Goal: Information Seeking & Learning: Check status

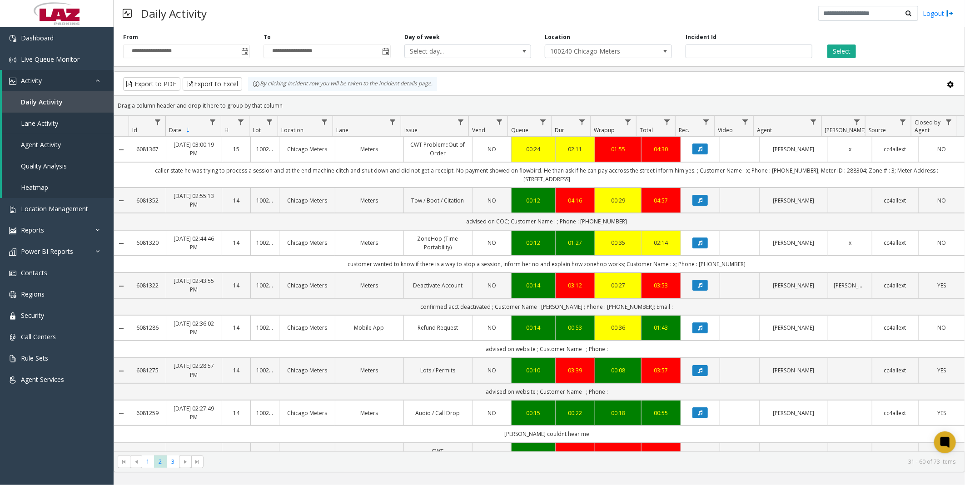
scroll to position [454, 0]
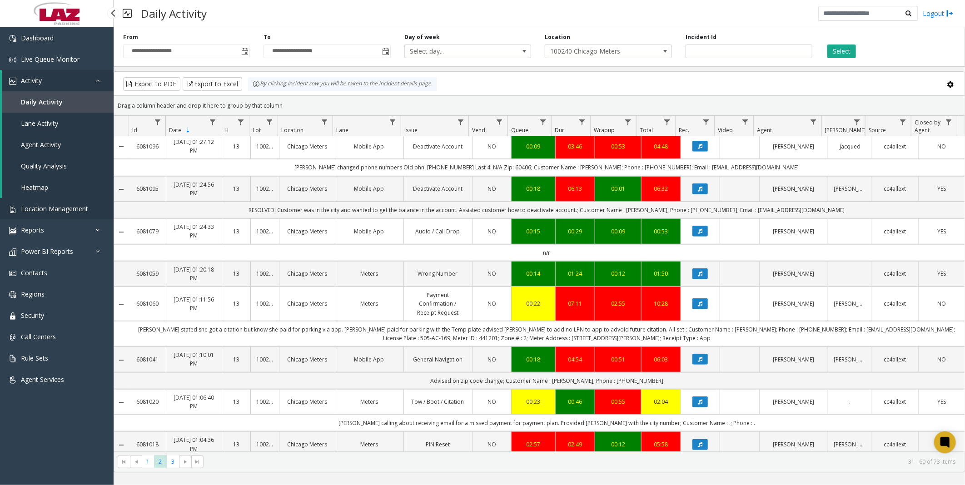
click at [44, 205] on span "Location Management" at bounding box center [54, 208] width 67 height 9
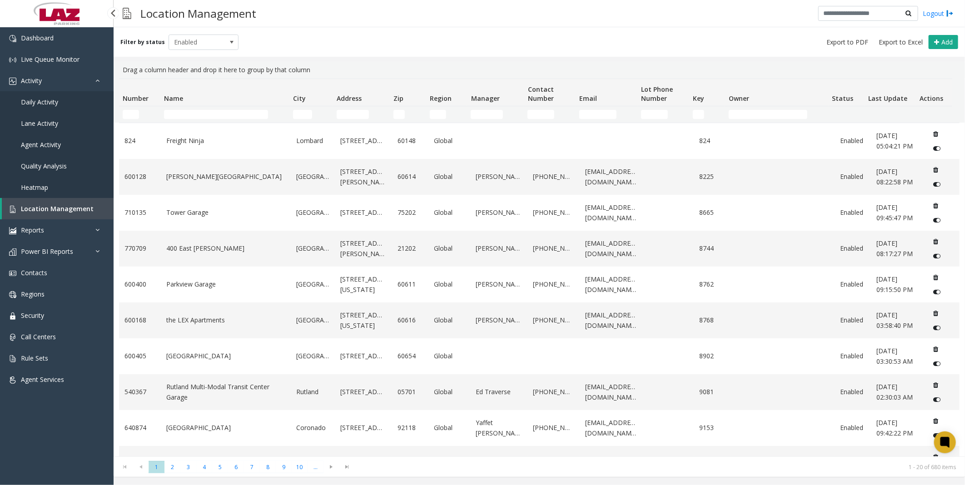
click at [37, 99] on span "Daily Activity" at bounding box center [39, 102] width 37 height 9
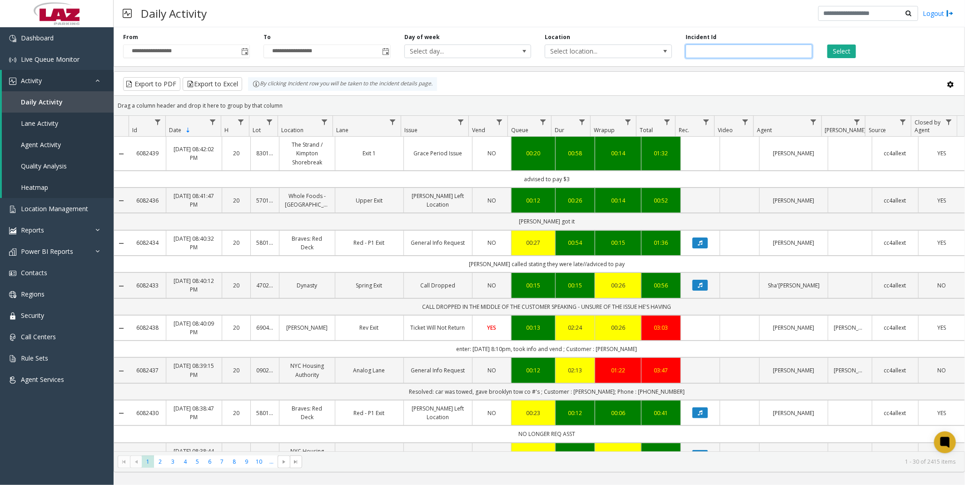
click at [721, 50] on input "number" at bounding box center [748, 52] width 127 height 14
paste input "*******"
click at [841, 51] on button "Select" at bounding box center [841, 52] width 29 height 14
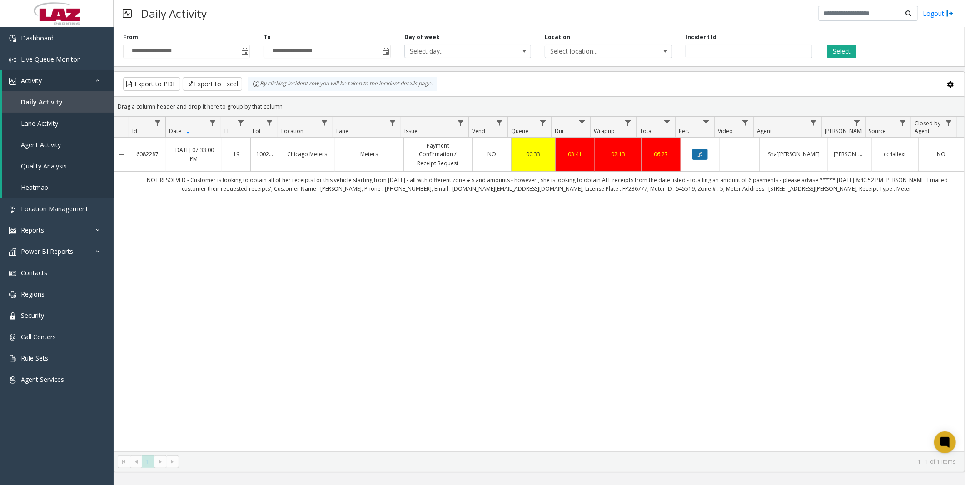
click at [692, 153] on button "Data table" at bounding box center [699, 154] width 15 height 11
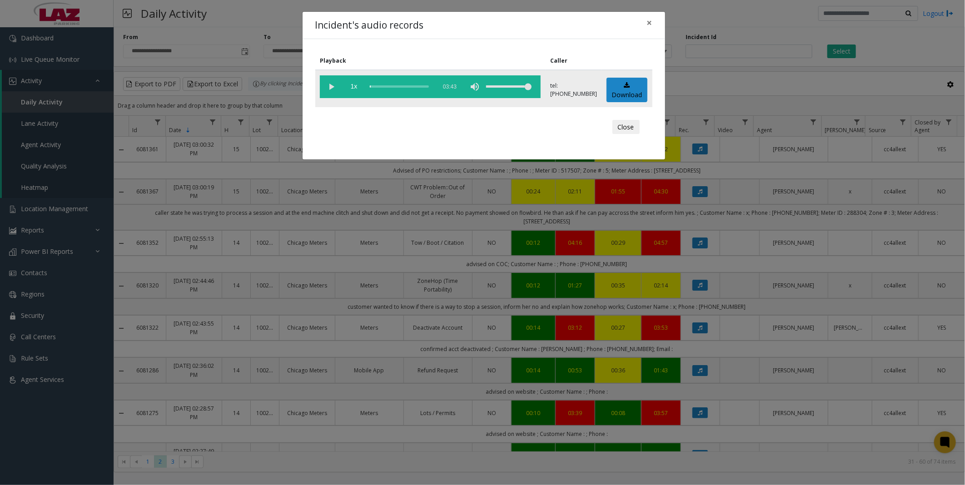
click at [330, 84] on vg-play-pause at bounding box center [331, 86] width 23 height 23
click at [373, 84] on div "scrub bar" at bounding box center [401, 86] width 62 height 23
click at [377, 85] on div "scrub bar" at bounding box center [401, 86] width 62 height 23
click at [383, 84] on div "scrub bar" at bounding box center [401, 86] width 62 height 23
click at [388, 84] on div "scrub bar" at bounding box center [401, 86] width 62 height 23
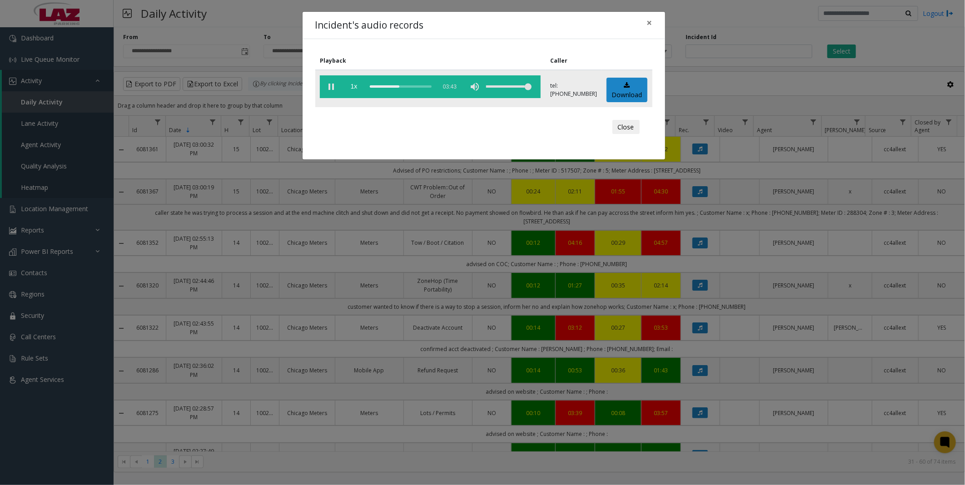
click at [393, 84] on div "scrub bar" at bounding box center [401, 86] width 62 height 23
click at [397, 84] on div "scrub bar" at bounding box center [401, 86] width 62 height 23
click at [399, 84] on div "scrub bar" at bounding box center [401, 86] width 62 height 23
click at [397, 84] on div "scrub bar" at bounding box center [401, 86] width 62 height 23
click at [332, 84] on vg-play-pause at bounding box center [331, 86] width 23 height 23
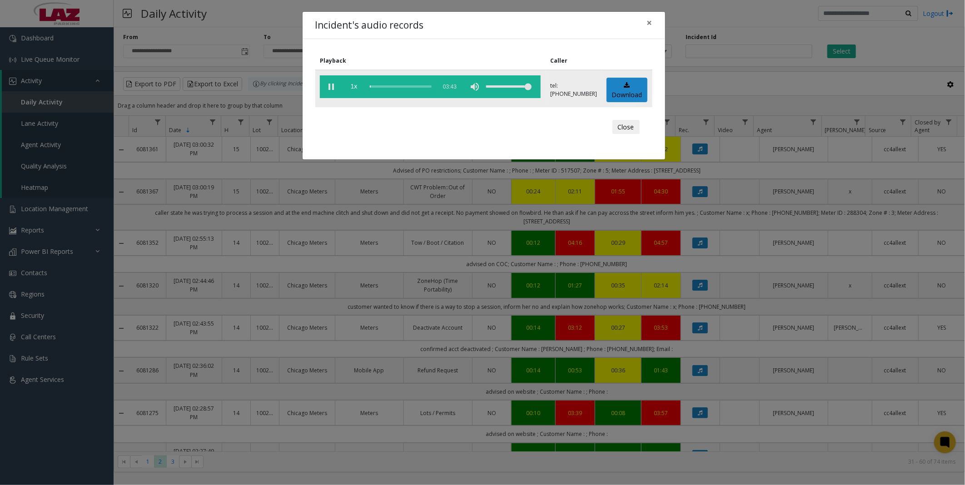
click at [402, 83] on div "scrub bar" at bounding box center [401, 86] width 62 height 23
click at [396, 86] on div "scrub bar" at bounding box center [401, 86] width 62 height 23
click at [398, 85] on div "scrub bar" at bounding box center [401, 86] width 62 height 23
click at [630, 134] on button "Close" at bounding box center [625, 127] width 27 height 15
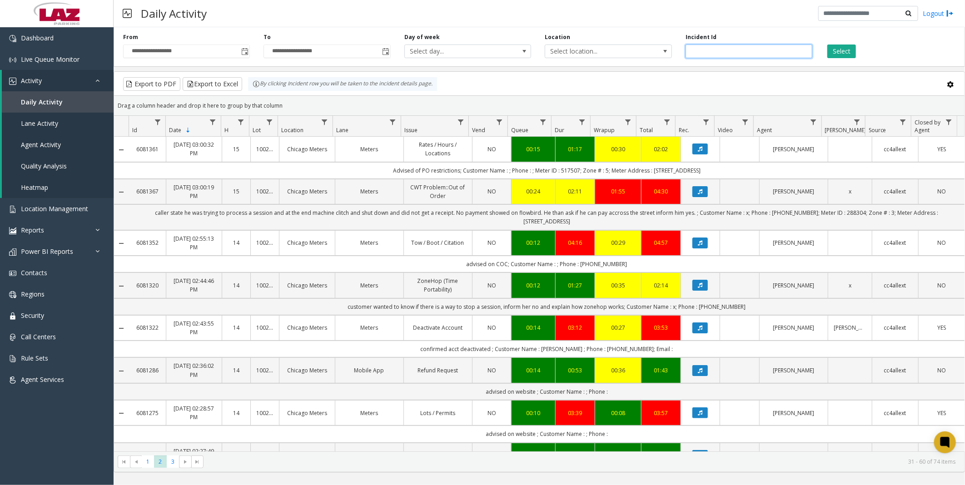
drag, startPoint x: 756, startPoint y: 53, endPoint x: 596, endPoint y: 43, distance: 160.2
click at [596, 43] on div "**********" at bounding box center [539, 45] width 851 height 43
paste input "number"
type input "*******"
click at [847, 50] on button "Select" at bounding box center [841, 52] width 29 height 14
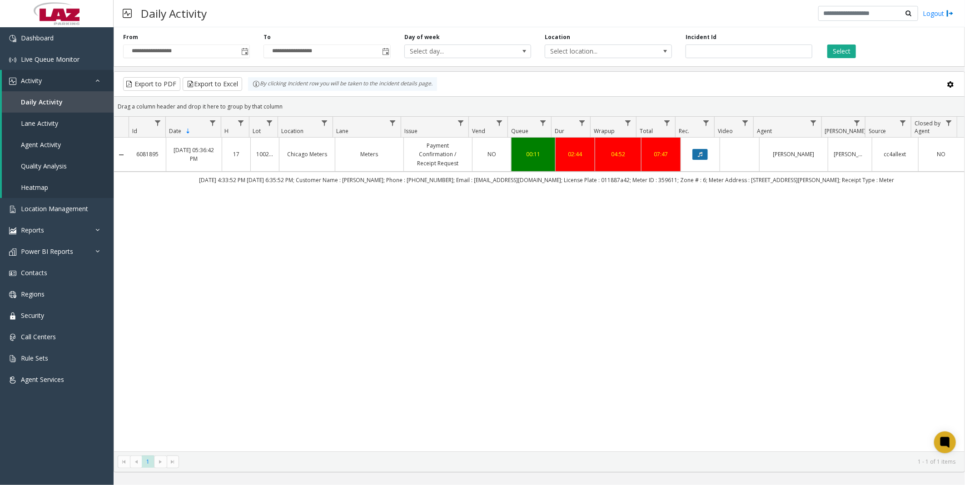
click at [698, 152] on icon "Data table" at bounding box center [700, 154] width 5 height 5
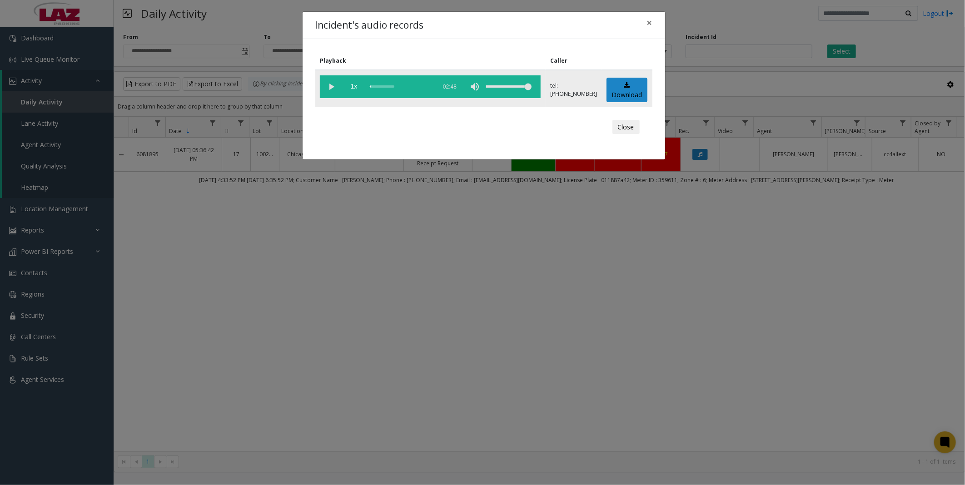
click at [328, 81] on vg-play-pause at bounding box center [331, 86] width 23 height 23
click at [378, 85] on div "scrub bar" at bounding box center [401, 86] width 62 height 23
click at [385, 85] on div "scrub bar" at bounding box center [401, 86] width 62 height 23
click at [392, 84] on div "scrub bar" at bounding box center [401, 86] width 62 height 23
click at [394, 84] on div "scrub bar" at bounding box center [401, 86] width 62 height 23
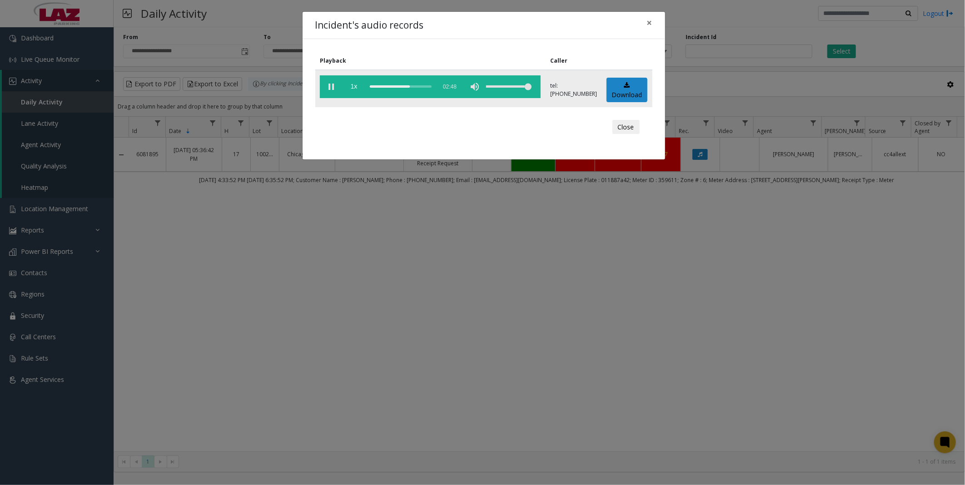
click at [398, 86] on div "scrub bar" at bounding box center [401, 86] width 62 height 23
click at [402, 87] on div "scrub bar" at bounding box center [401, 86] width 62 height 23
click at [398, 85] on div "scrub bar" at bounding box center [401, 86] width 62 height 23
click at [397, 86] on div "scrub bar" at bounding box center [401, 86] width 62 height 23
click at [395, 86] on div "scrub bar" at bounding box center [401, 86] width 62 height 23
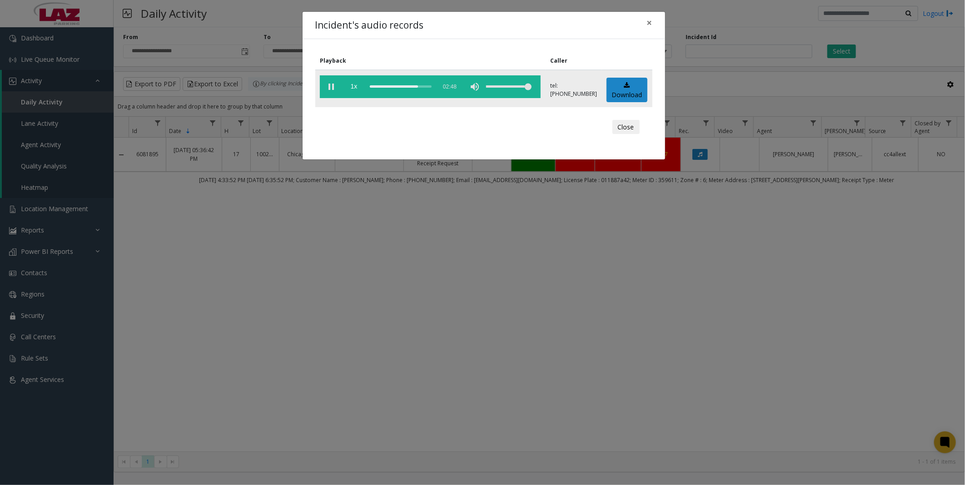
click at [395, 87] on div "scrub bar" at bounding box center [401, 86] width 62 height 23
click at [391, 84] on div "scrub bar" at bounding box center [401, 86] width 62 height 23
click at [397, 84] on div "scrub bar" at bounding box center [401, 86] width 62 height 23
click at [402, 84] on div "scrub bar" at bounding box center [401, 86] width 62 height 23
click at [400, 84] on div "scrub bar" at bounding box center [401, 86] width 62 height 23
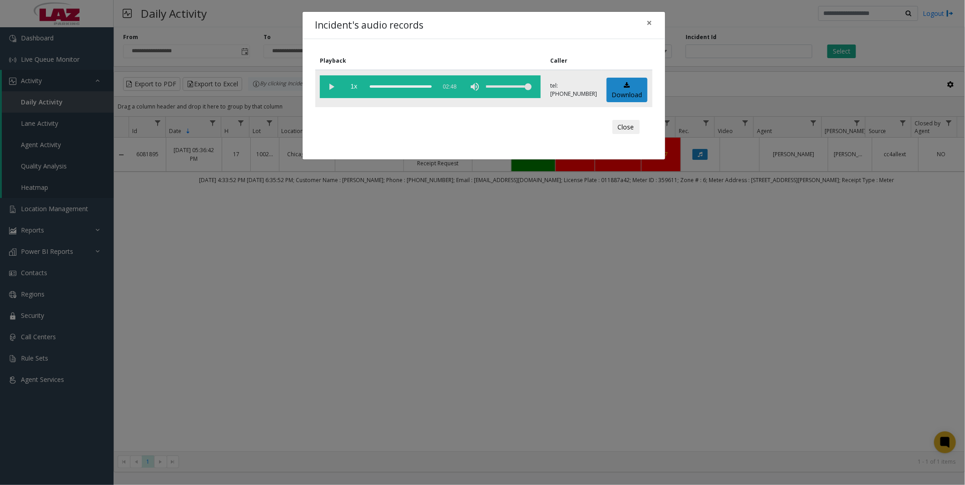
click at [329, 85] on vg-play-pause at bounding box center [331, 86] width 23 height 23
click at [396, 86] on div "scrub bar" at bounding box center [401, 86] width 62 height 23
click at [398, 85] on div "scrub bar" at bounding box center [401, 86] width 62 height 23
click at [401, 84] on div "scrub bar" at bounding box center [401, 86] width 62 height 23
click at [397, 87] on div "scrub bar" at bounding box center [401, 86] width 62 height 23
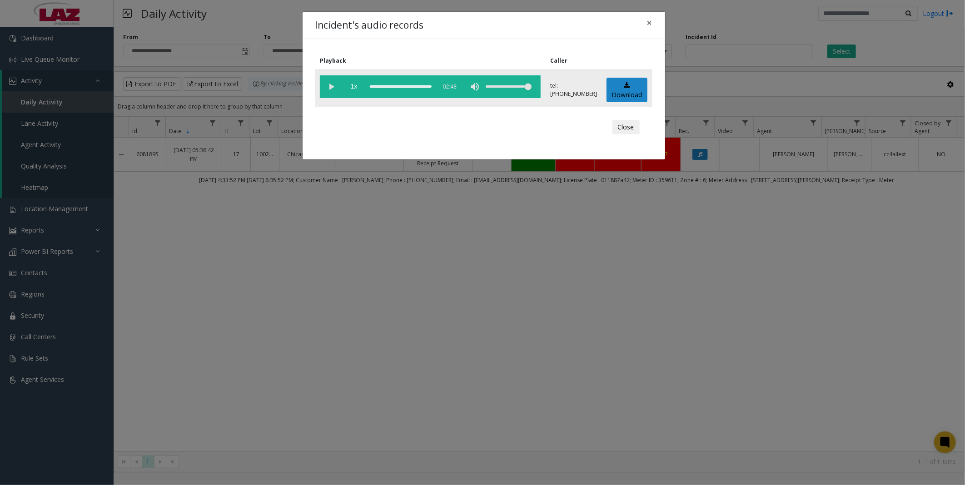
drag, startPoint x: 625, startPoint y: 123, endPoint x: 583, endPoint y: 105, distance: 45.6
click at [583, 105] on div "Playback Caller 1x 02:48 tel:[PHONE_NUMBER] Download Close" at bounding box center [484, 99] width 362 height 120
drag, startPoint x: 596, startPoint y: 84, endPoint x: 565, endPoint y: 85, distance: 30.9
click at [565, 85] on p "tel:[PHONE_NUMBER]" at bounding box center [573, 90] width 47 height 16
copy p "3122102280"
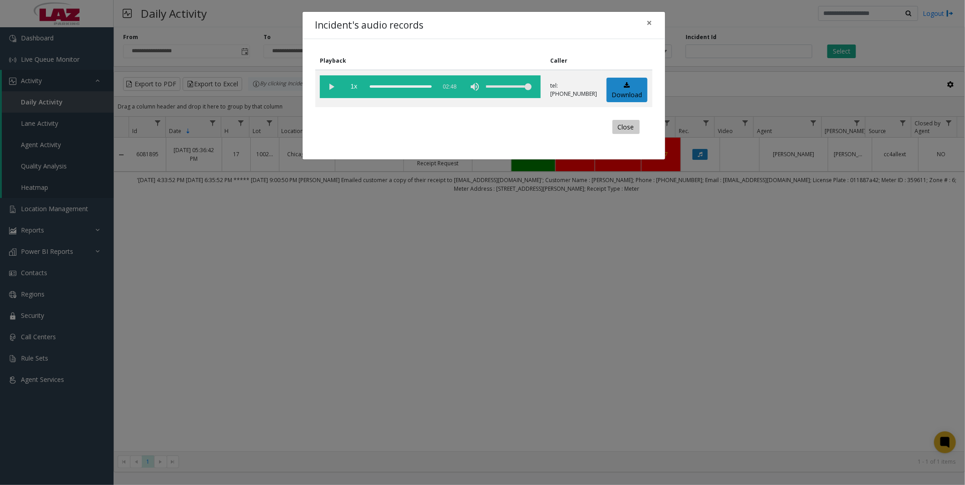
click at [628, 124] on button "Close" at bounding box center [625, 127] width 27 height 15
